Goal: Transaction & Acquisition: Obtain resource

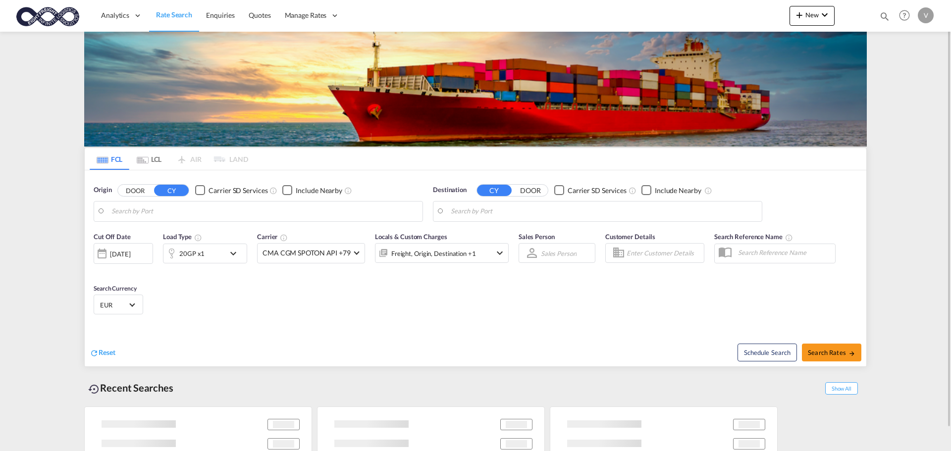
type input "[GEOGRAPHIC_DATA], [GEOGRAPHIC_DATA]"
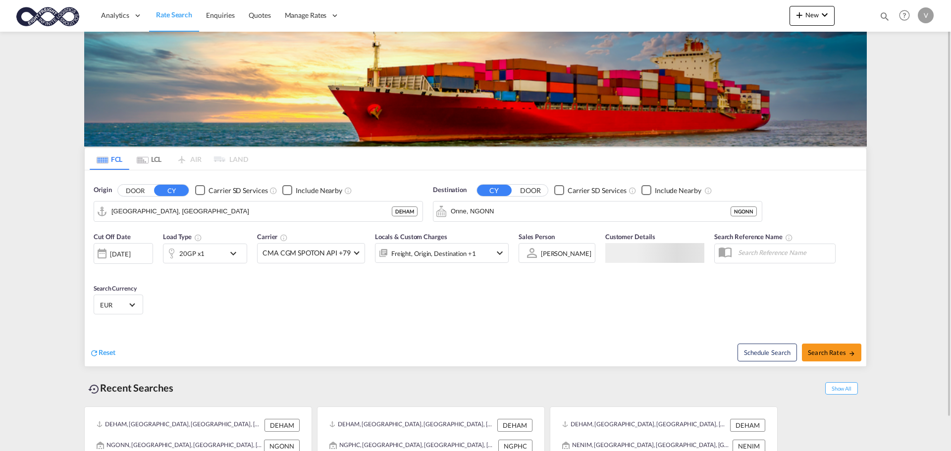
click at [456, 200] on div "Destination CY DOOR Carrier SD Services Include Nearby Onne, NGONN NGONN" at bounding box center [597, 203] width 329 height 37
click at [466, 208] on input "Onne, NGONN" at bounding box center [604, 211] width 306 height 15
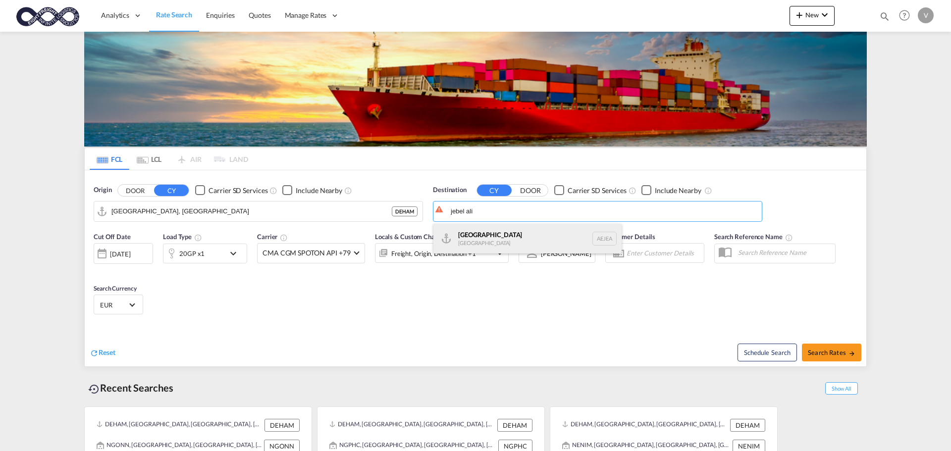
click at [470, 237] on div "[GEOGRAPHIC_DATA] [GEOGRAPHIC_DATA]" at bounding box center [527, 239] width 188 height 30
type input "[GEOGRAPHIC_DATA], [GEOGRAPHIC_DATA]"
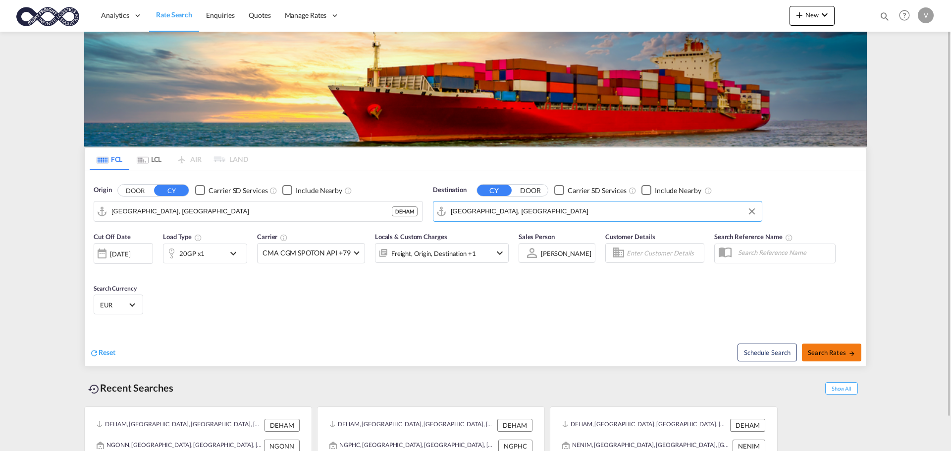
click at [829, 345] on button "Search Rates" at bounding box center [831, 353] width 59 height 18
type input "DEHAM to AEJEA / [DATE]"
